Goal: Book appointment/travel/reservation

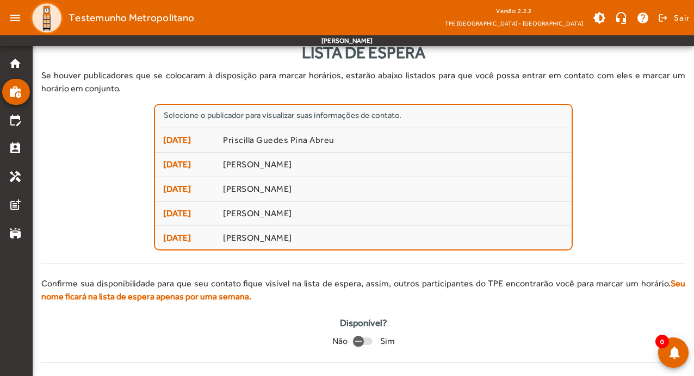
scroll to position [26, 0]
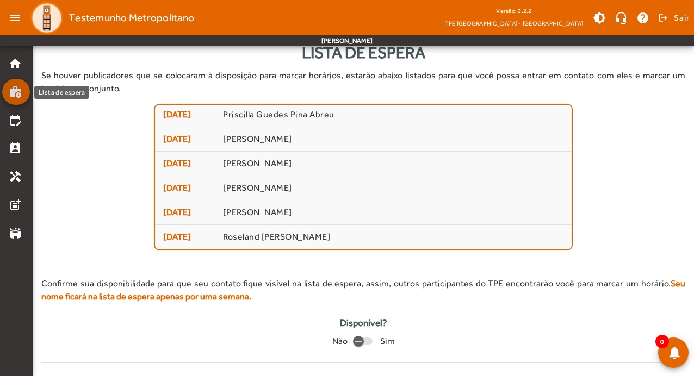
click at [16, 87] on mat-icon "work_history" at bounding box center [15, 91] width 13 height 13
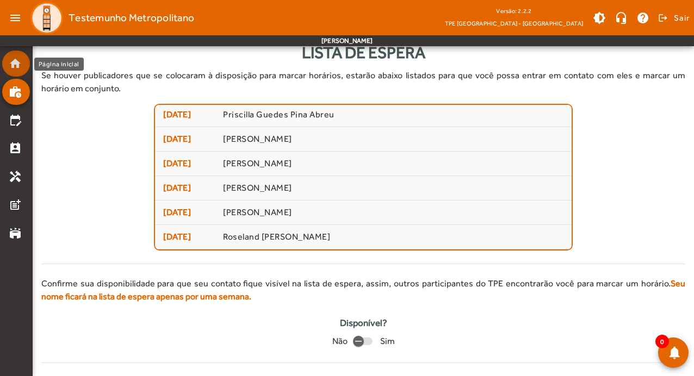
click at [12, 66] on mat-icon "home" at bounding box center [15, 63] width 13 height 13
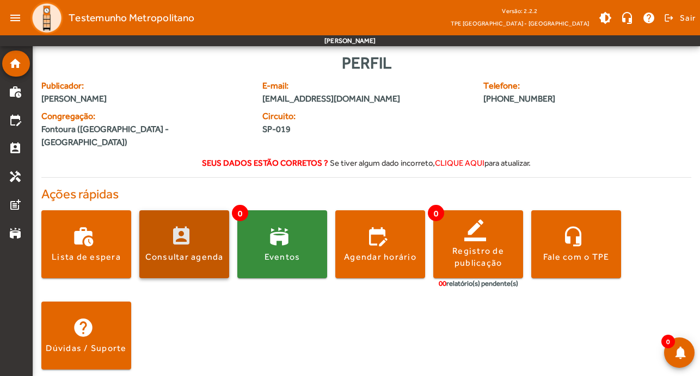
click at [196, 236] on span at bounding box center [184, 245] width 90 height 26
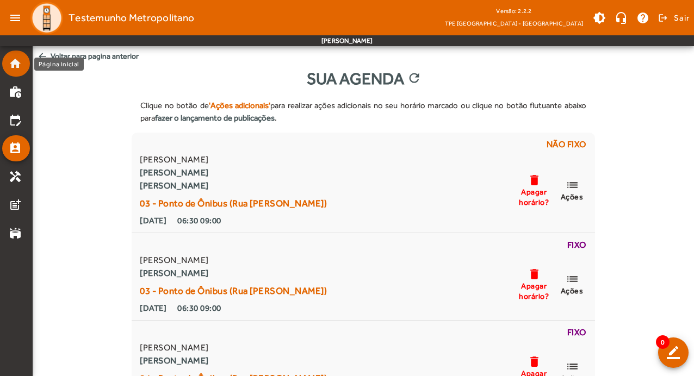
click at [8, 64] on mat-list-item "home" at bounding box center [16, 64] width 28 height 26
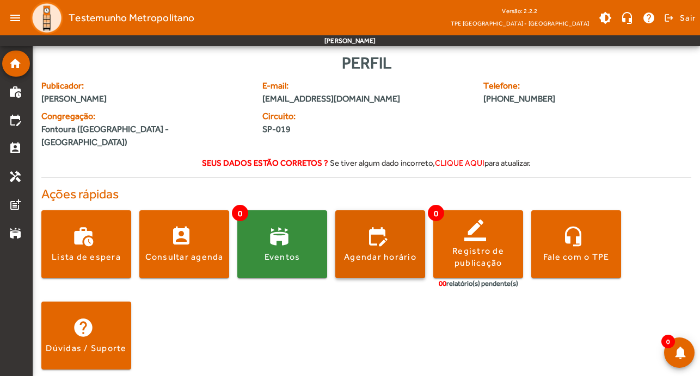
click at [380, 232] on span at bounding box center [380, 245] width 90 height 26
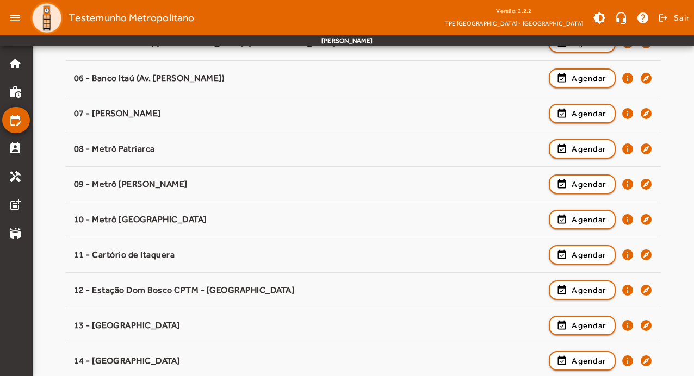
scroll to position [336, 0]
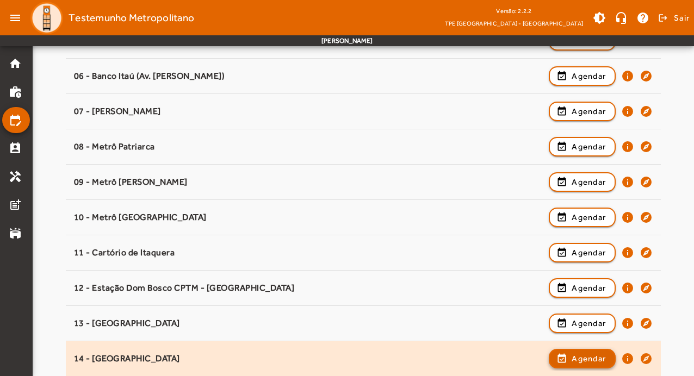
click at [591, 358] on span "Agendar" at bounding box center [589, 359] width 34 height 13
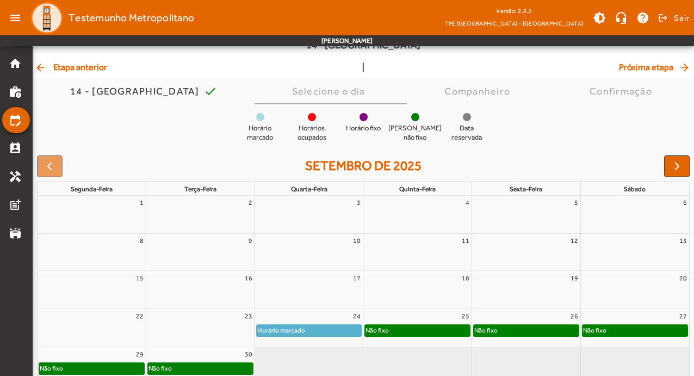
scroll to position [106, 0]
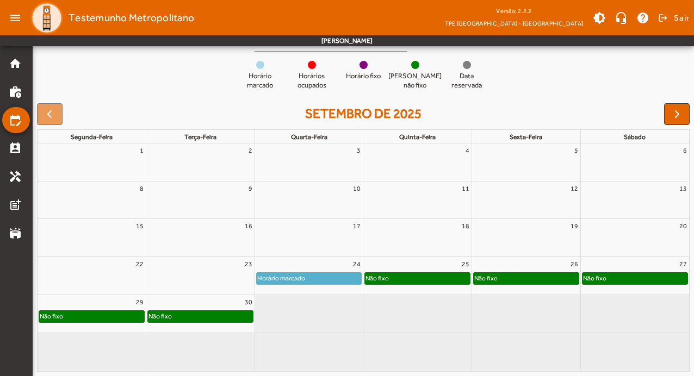
click at [409, 280] on div "Não fixo" at bounding box center [417, 278] width 105 height 11
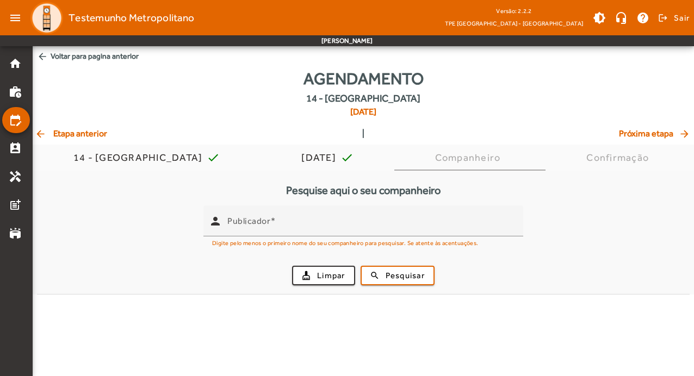
scroll to position [0, 0]
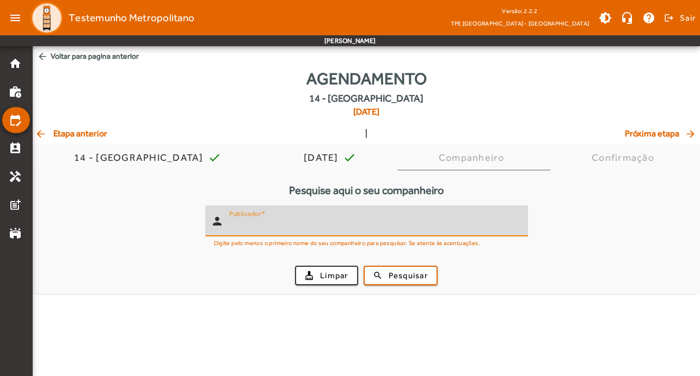
click at [286, 231] on input "Publicador" at bounding box center [374, 225] width 290 height 13
click at [424, 271] on span "Pesquisar" at bounding box center [407, 276] width 39 height 13
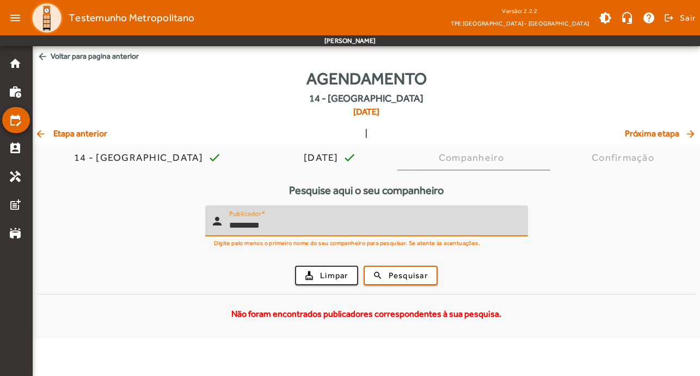
click at [232, 225] on input "*********" at bounding box center [374, 225] width 290 height 13
click at [363, 266] on button "search Pesquisar" at bounding box center [400, 276] width 74 height 20
click at [282, 228] on input "*********" at bounding box center [374, 225] width 290 height 13
type input "*****"
click at [363, 266] on button "search Pesquisar" at bounding box center [400, 276] width 74 height 20
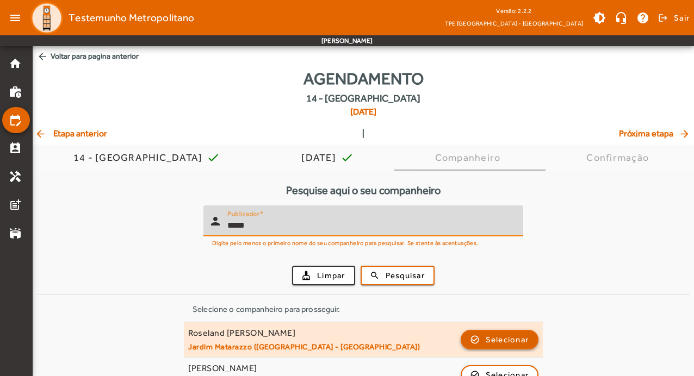
click at [500, 343] on span "Selecionar" at bounding box center [508, 339] width 44 height 13
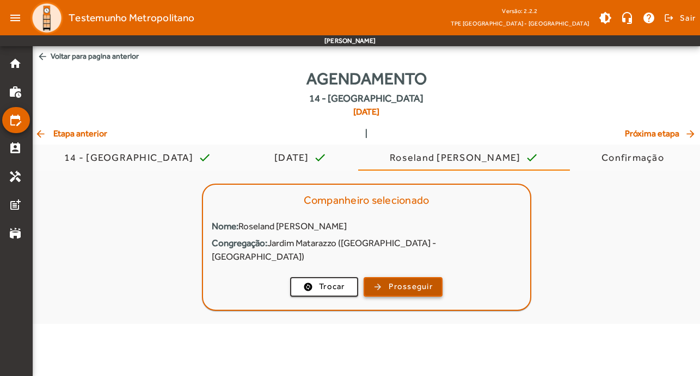
click at [394, 281] on span "Prosseguir" at bounding box center [410, 287] width 44 height 13
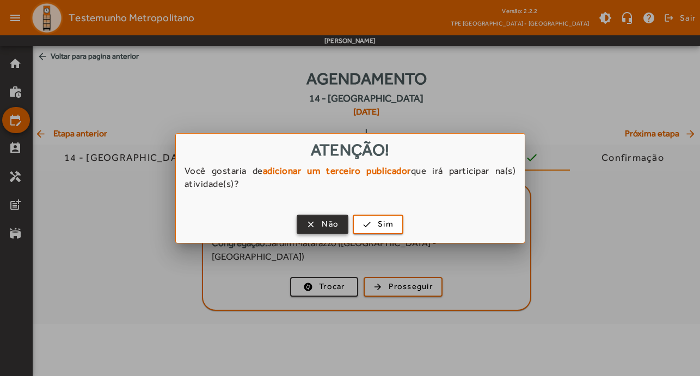
click at [325, 221] on span "Não" at bounding box center [330, 224] width 17 height 13
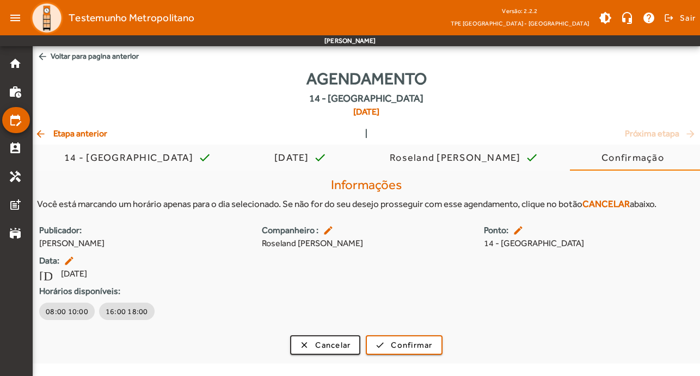
click at [66, 261] on mat-icon "edit" at bounding box center [70, 261] width 13 height 11
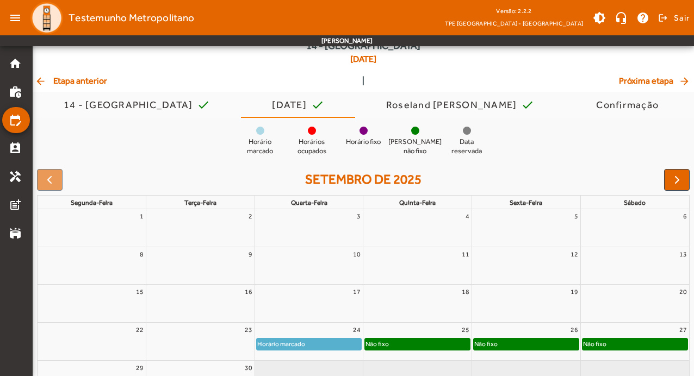
scroll to position [119, 0]
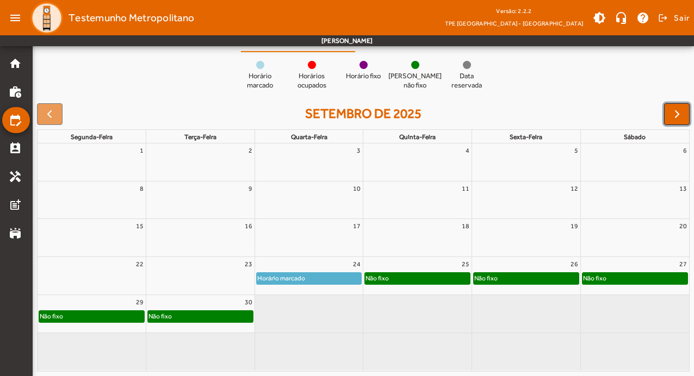
click at [683, 119] on span "button" at bounding box center [677, 114] width 13 height 13
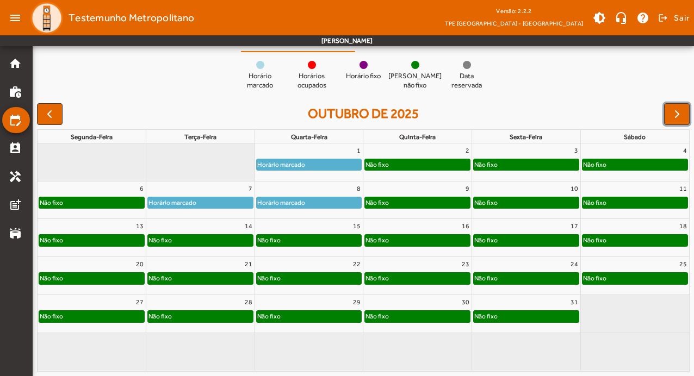
click at [300, 167] on div "Horário marcado" at bounding box center [281, 164] width 49 height 11
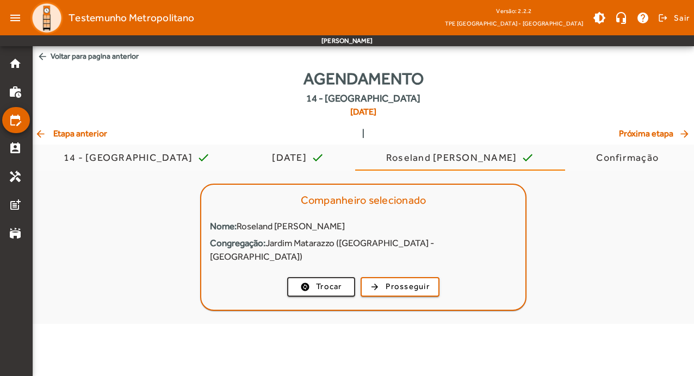
scroll to position [0, 0]
click at [415, 281] on span "Prosseguir" at bounding box center [410, 287] width 44 height 13
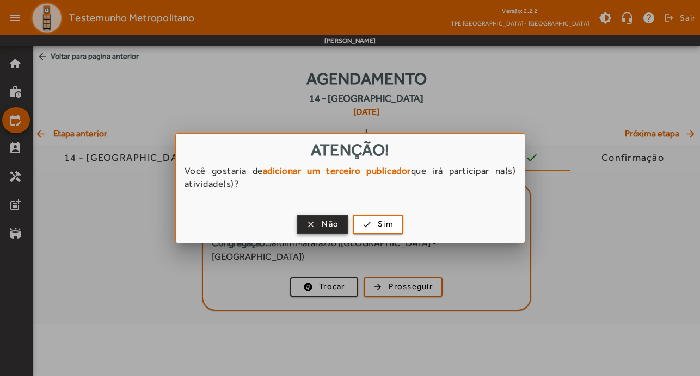
click at [336, 220] on span "Não" at bounding box center [330, 224] width 17 height 13
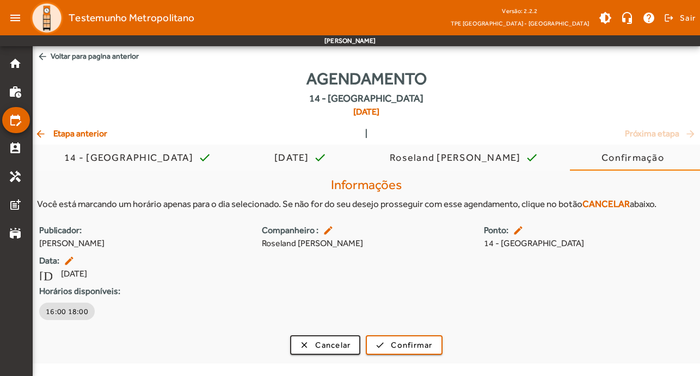
click at [70, 264] on mat-icon "edit" at bounding box center [70, 261] width 13 height 11
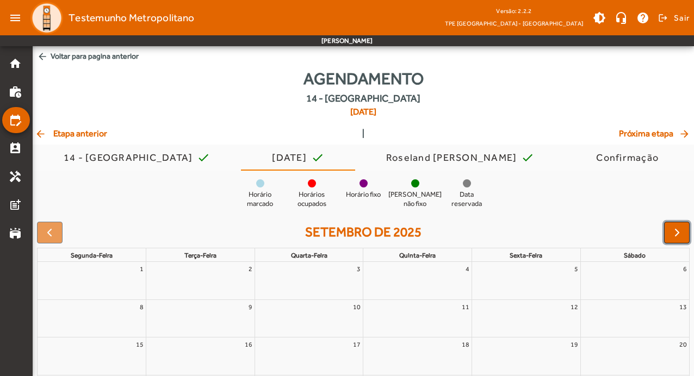
click at [676, 233] on span "button" at bounding box center [677, 232] width 13 height 13
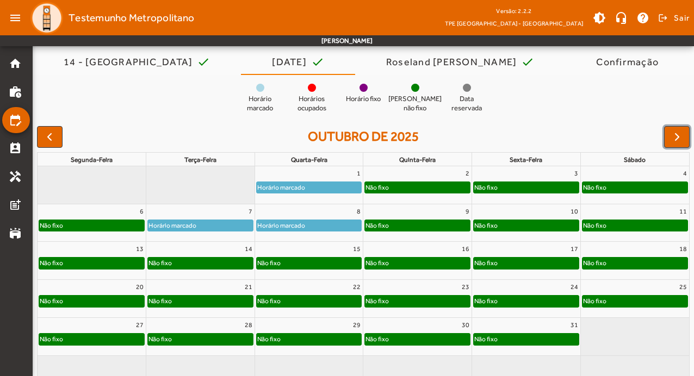
scroll to position [119, 0]
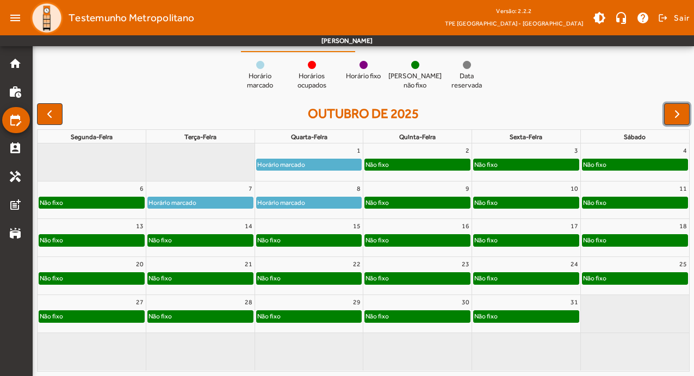
click at [416, 165] on div "Não fixo" at bounding box center [417, 164] width 105 height 11
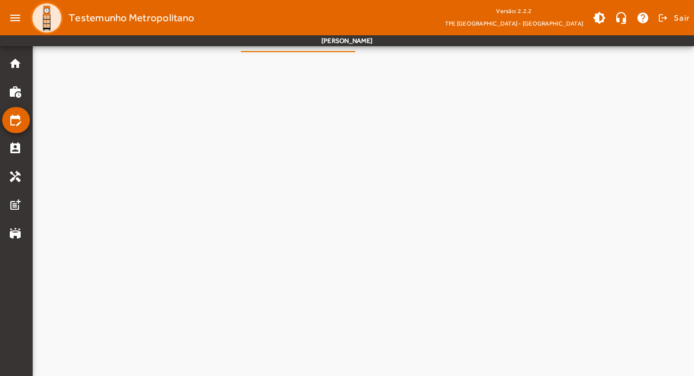
scroll to position [0, 0]
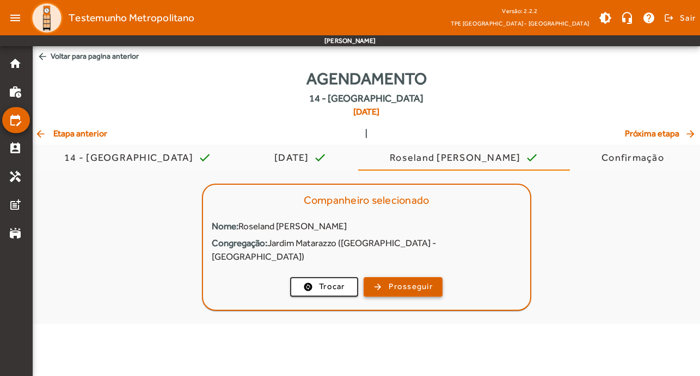
click at [403, 281] on span "Prosseguir" at bounding box center [410, 287] width 44 height 13
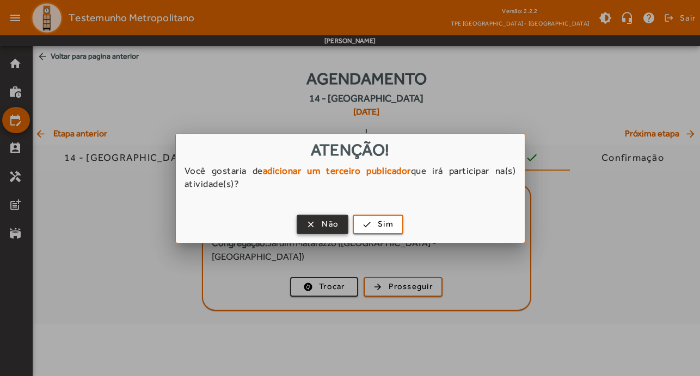
click at [331, 227] on span "Não" at bounding box center [330, 224] width 17 height 13
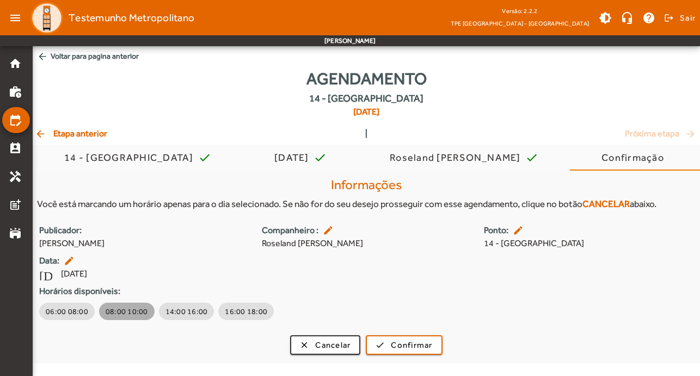
click at [123, 306] on span "08:00 10:00" at bounding box center [127, 311] width 42 height 11
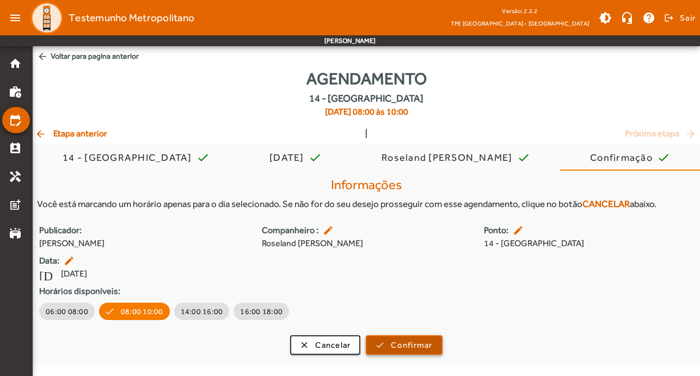
click at [422, 345] on span "Confirmar" at bounding box center [411, 345] width 41 height 13
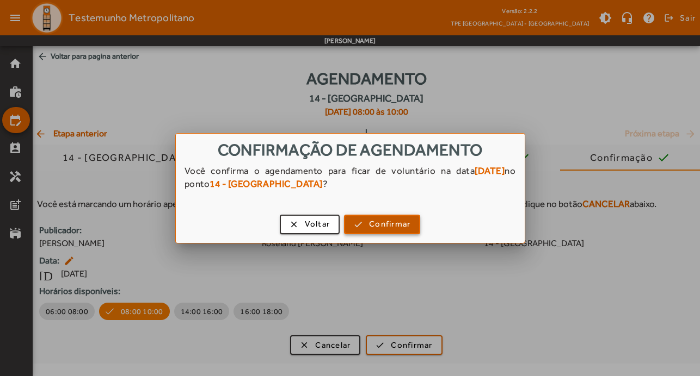
click at [400, 227] on span "Confirmar" at bounding box center [389, 224] width 41 height 13
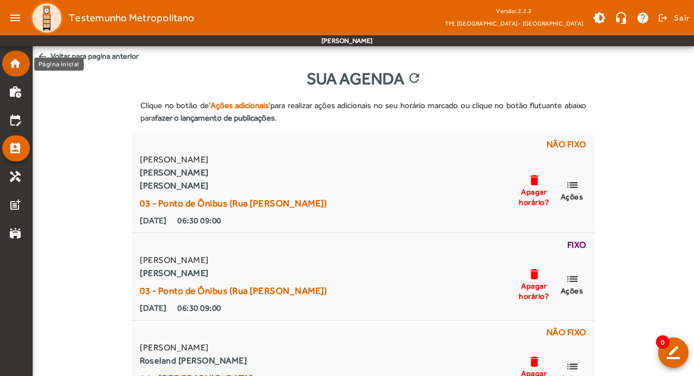
click at [17, 65] on mat-icon "home" at bounding box center [15, 63] width 13 height 13
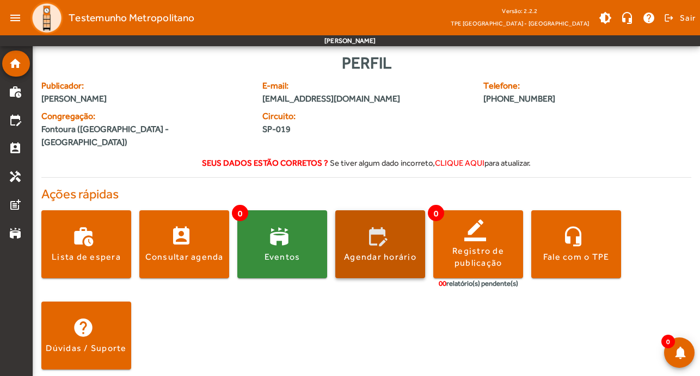
click at [377, 232] on span at bounding box center [380, 245] width 90 height 26
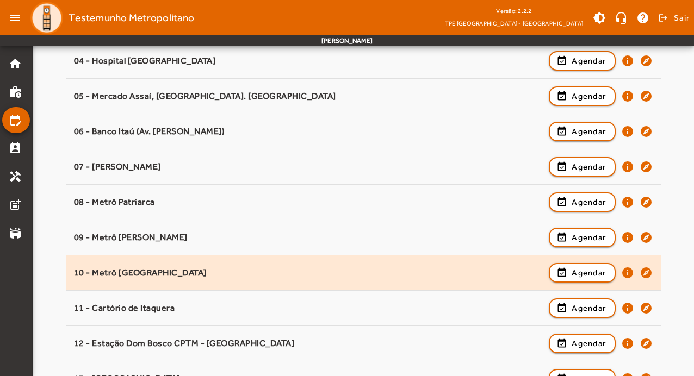
scroll to position [336, 0]
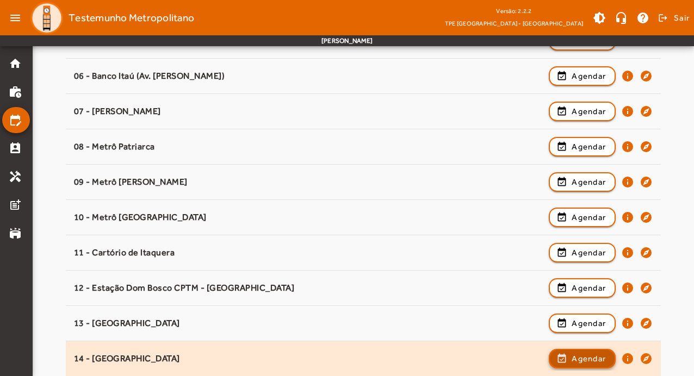
click at [596, 363] on span "Agendar" at bounding box center [589, 359] width 34 height 13
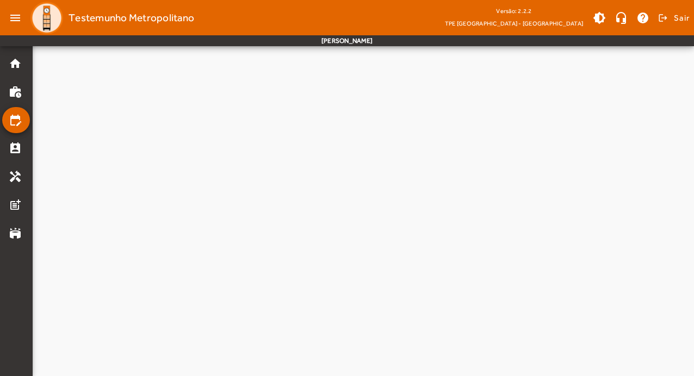
scroll to position [0, 0]
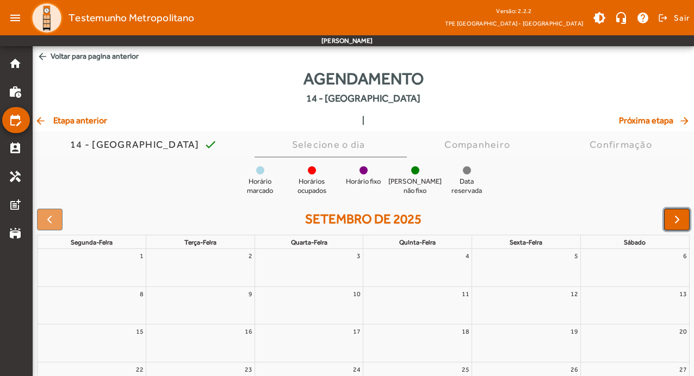
click at [684, 219] on button "button" at bounding box center [677, 220] width 26 height 22
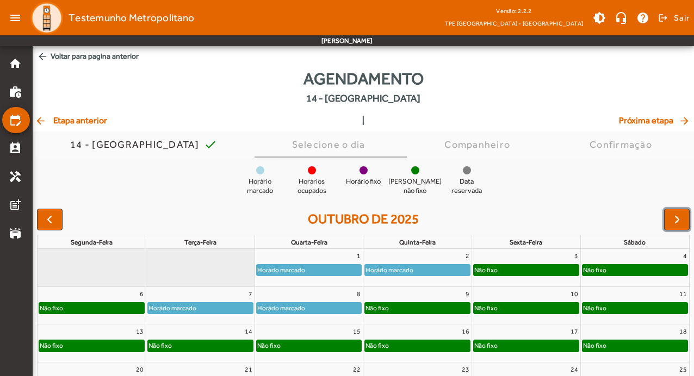
scroll to position [106, 0]
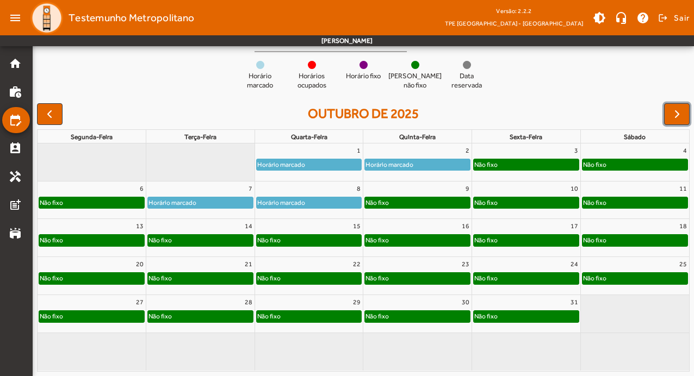
click at [324, 161] on div "Horário marcado" at bounding box center [309, 164] width 105 height 11
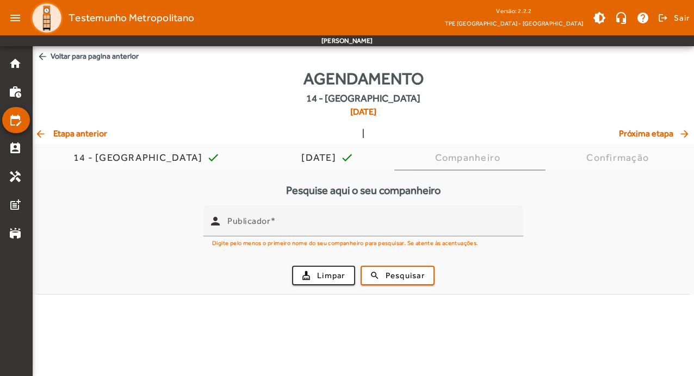
scroll to position [0, 0]
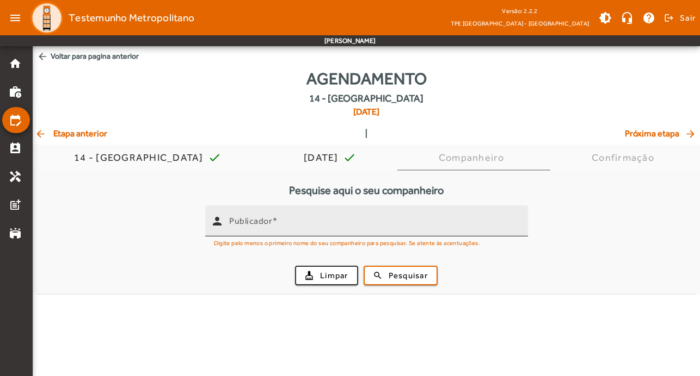
click at [298, 233] on div "Publicador" at bounding box center [374, 221] width 290 height 31
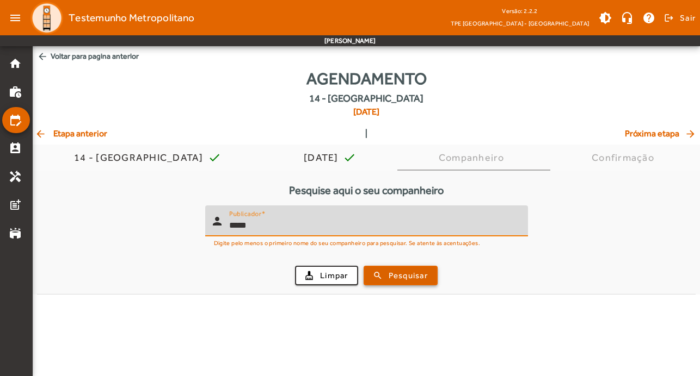
type input "*****"
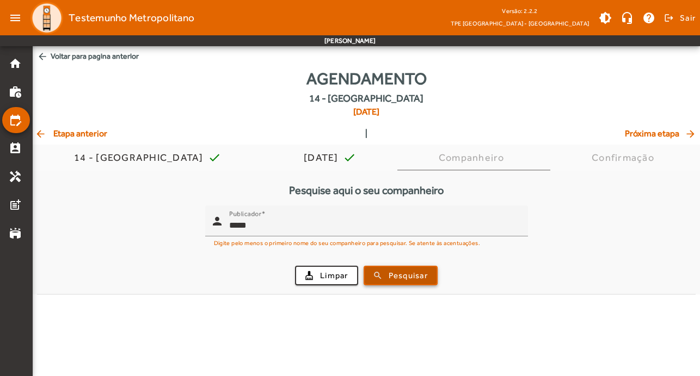
click at [424, 271] on span "Pesquisar" at bounding box center [407, 276] width 39 height 13
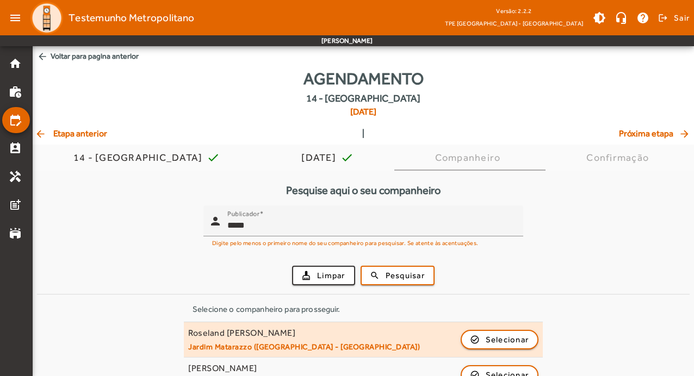
click at [261, 342] on small "Jardim Matarazzo ([GEOGRAPHIC_DATA] - [GEOGRAPHIC_DATA])" at bounding box center [304, 347] width 232 height 10
click at [513, 338] on span "Selecionar" at bounding box center [508, 339] width 44 height 13
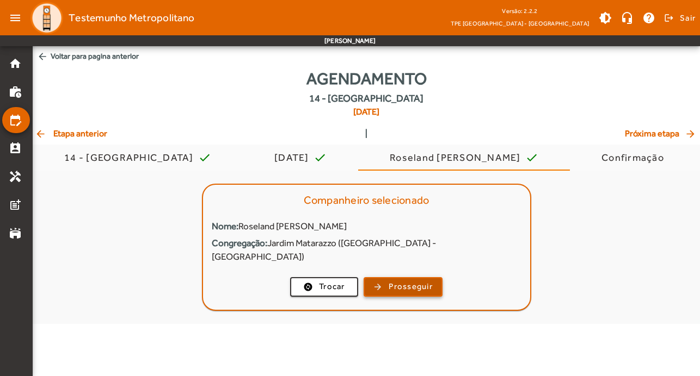
click at [405, 281] on span "Prosseguir" at bounding box center [410, 287] width 44 height 13
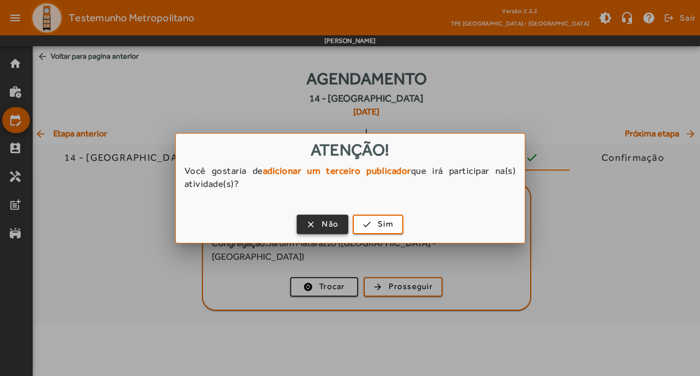
click at [314, 218] on span "button" at bounding box center [323, 225] width 50 height 26
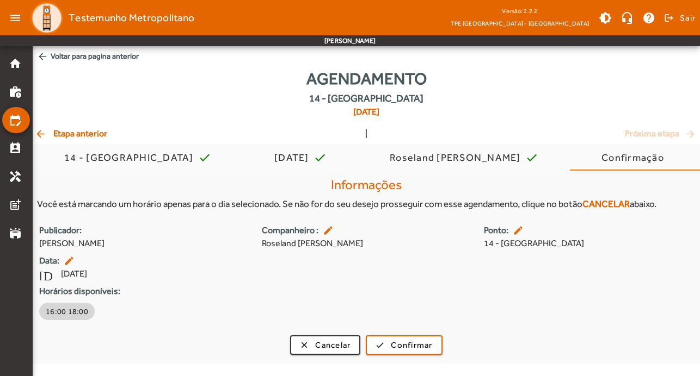
click at [77, 317] on span "16:00 18:00" at bounding box center [67, 311] width 42 height 11
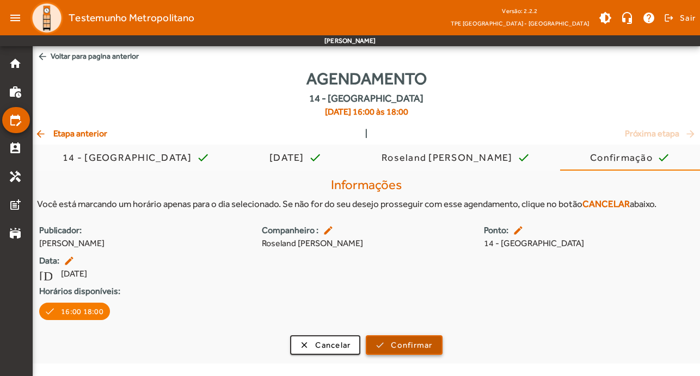
click at [420, 343] on span "Confirmar" at bounding box center [411, 345] width 41 height 13
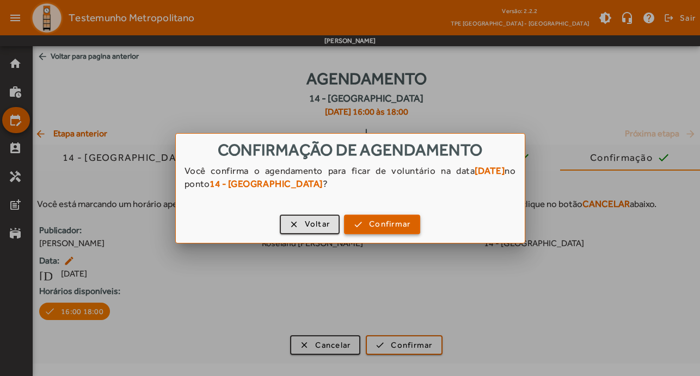
click at [394, 218] on span "button" at bounding box center [382, 225] width 74 height 26
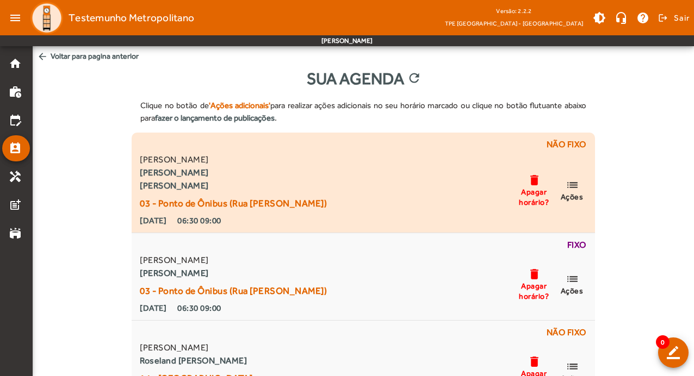
click at [574, 185] on mat-icon "list" at bounding box center [572, 185] width 13 height 14
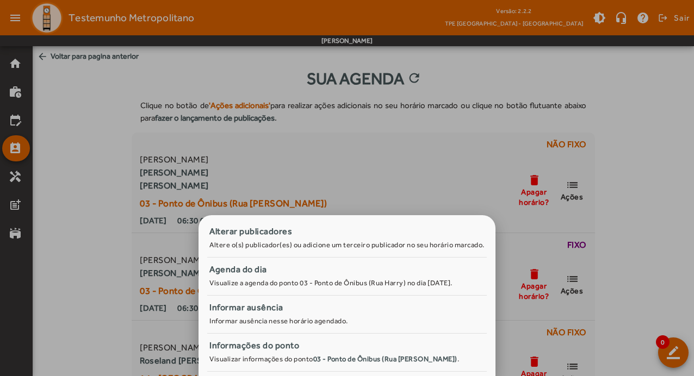
click at [663, 125] on div at bounding box center [347, 188] width 694 height 376
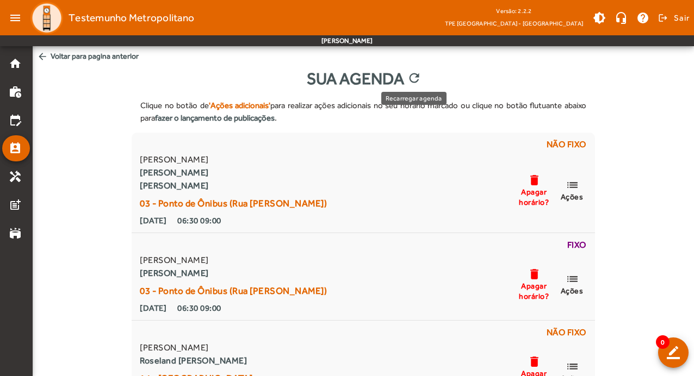
click at [411, 76] on mat-icon "refresh" at bounding box center [413, 79] width 13 height 16
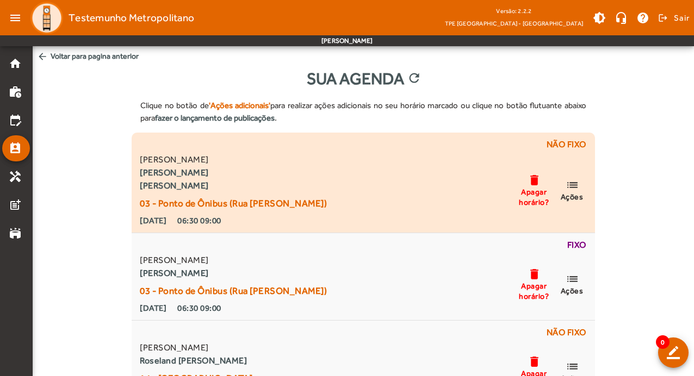
click at [571, 186] on mat-icon "list" at bounding box center [572, 185] width 13 height 14
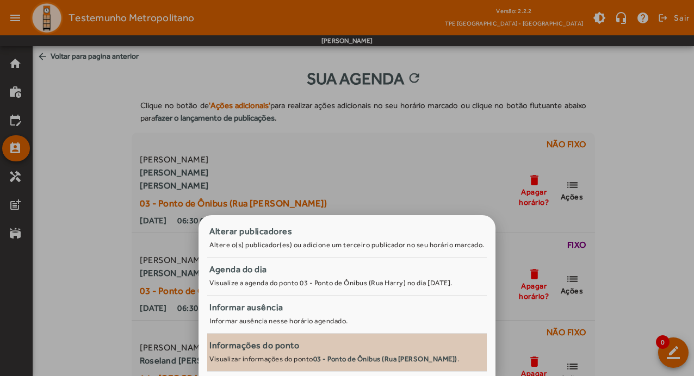
click at [280, 349] on div "Informações do ponto" at bounding box center [346, 345] width 275 height 13
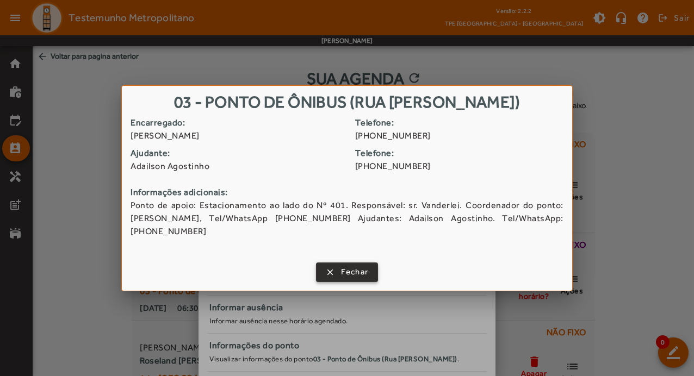
click at [351, 277] on span "Fechar" at bounding box center [355, 272] width 28 height 13
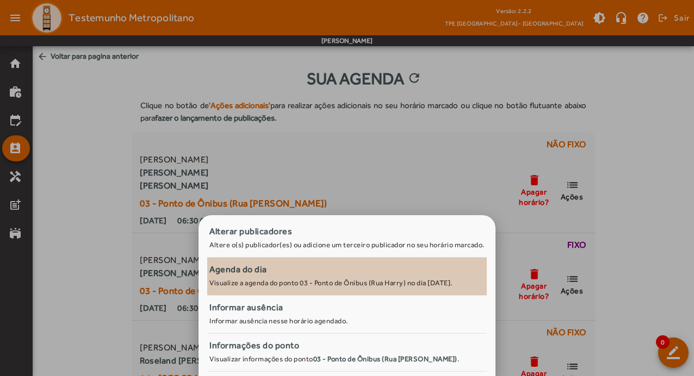
click at [345, 273] on div "Agenda do dia" at bounding box center [346, 269] width 275 height 13
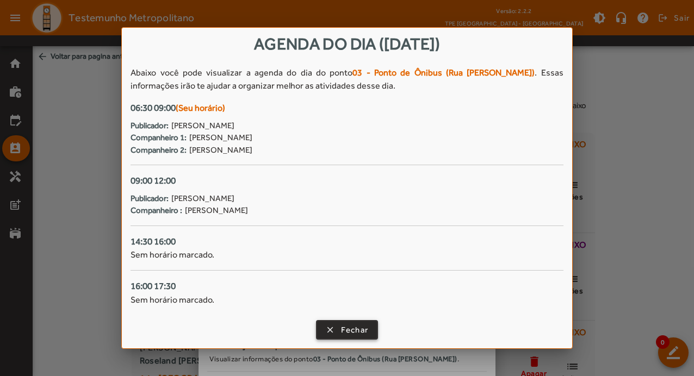
click at [355, 329] on span "Fechar" at bounding box center [355, 330] width 28 height 13
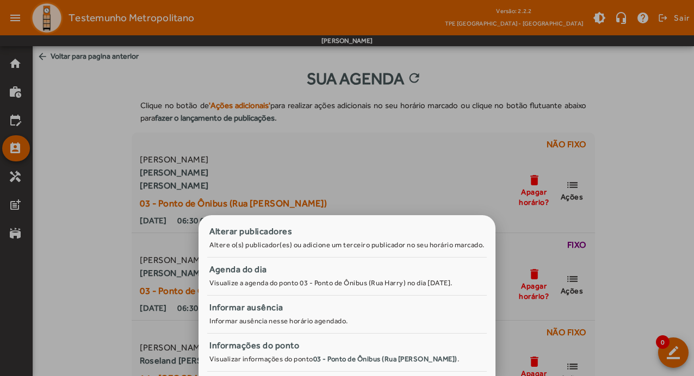
click at [430, 149] on div at bounding box center [347, 188] width 694 height 376
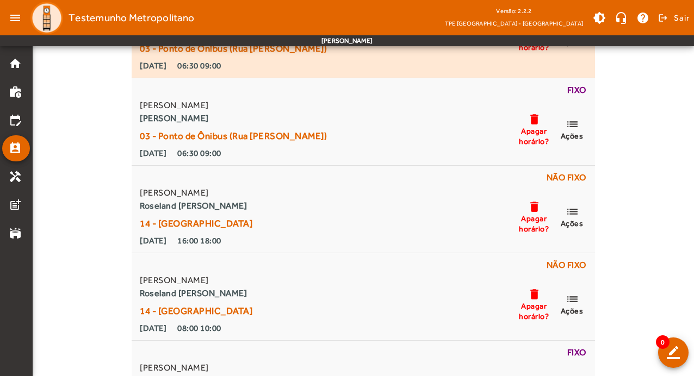
scroll to position [218, 0]
